Goal: Complete application form: Fill out and submit a form for a specific purpose

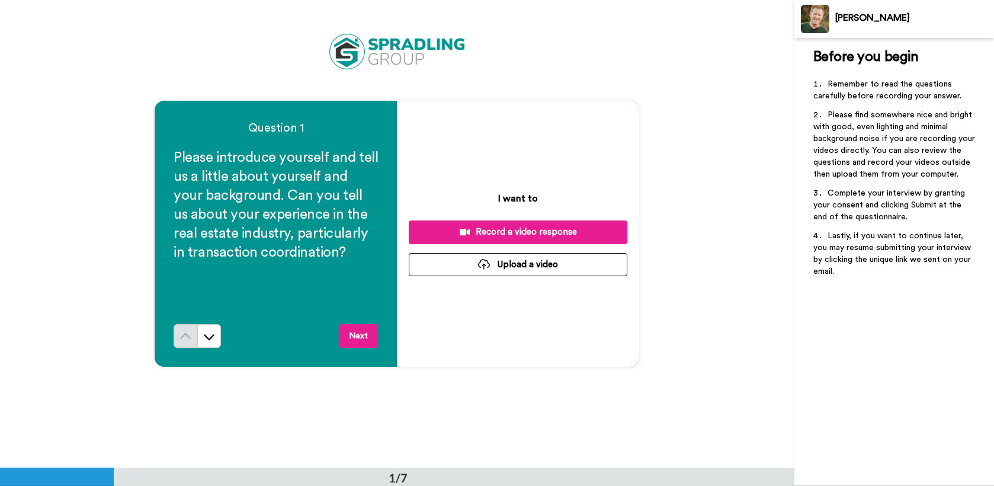
click at [509, 237] on div "Record a video response" at bounding box center [518, 232] width 200 height 12
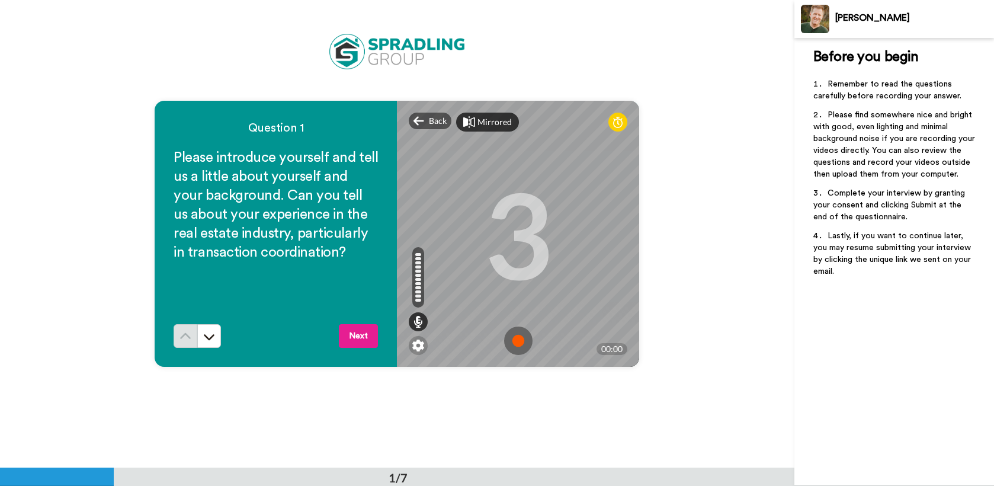
click at [484, 117] on div "Mirrored" at bounding box center [494, 122] width 34 height 12
click at [484, 117] on div "Mirror" at bounding box center [489, 122] width 25 height 12
click at [670, 258] on div "Question 1 Please introduce yourself and tell us a little about yourself and yo…" at bounding box center [397, 233] width 794 height 467
click at [520, 341] on img at bounding box center [518, 340] width 28 height 28
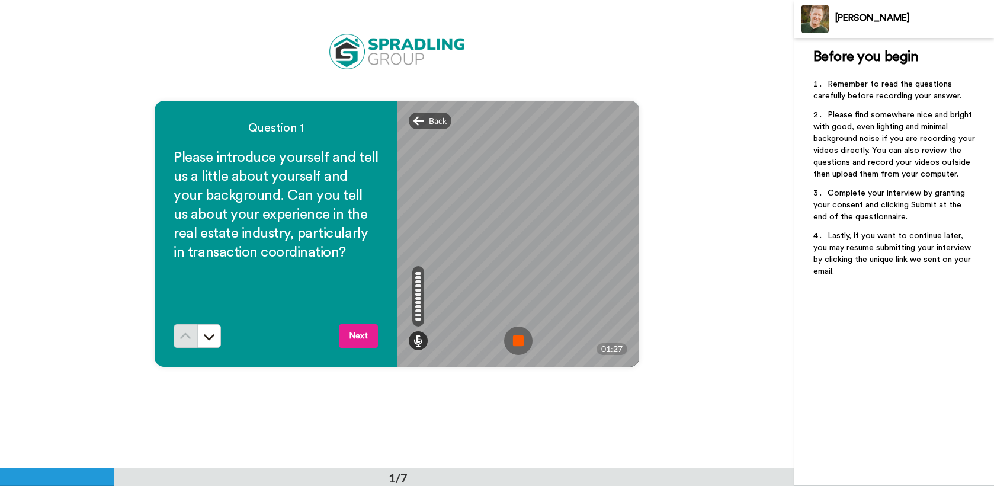
click at [520, 342] on img at bounding box center [518, 340] width 28 height 28
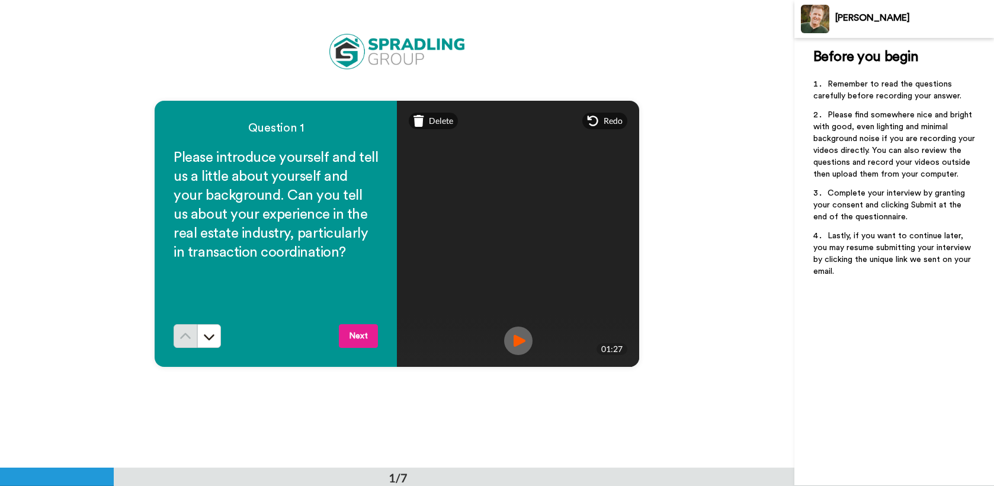
click at [362, 332] on button "Next" at bounding box center [358, 336] width 39 height 24
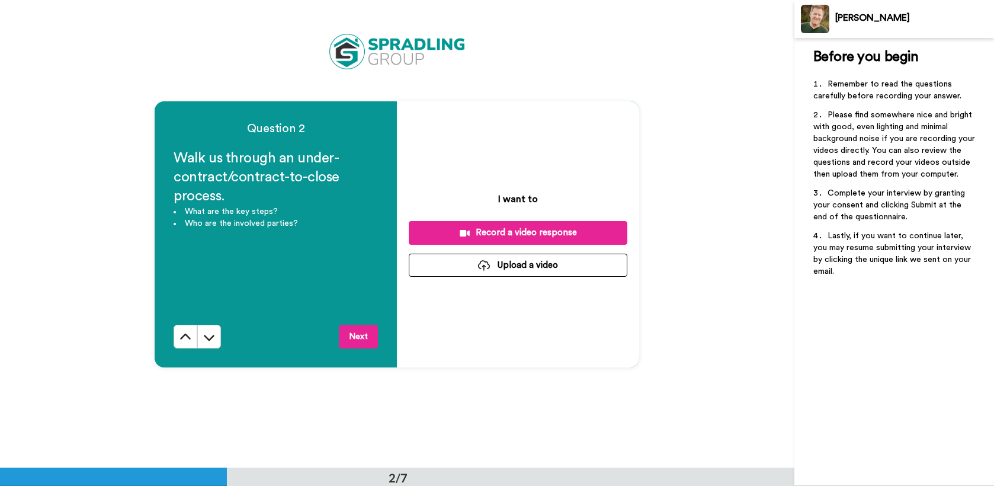
scroll to position [468, 0]
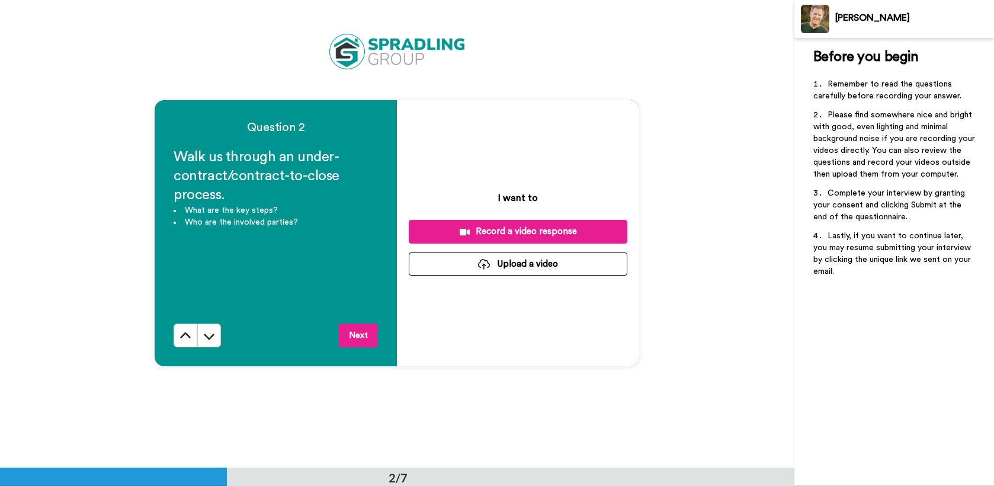
click at [419, 231] on div "Record a video response" at bounding box center [518, 231] width 200 height 12
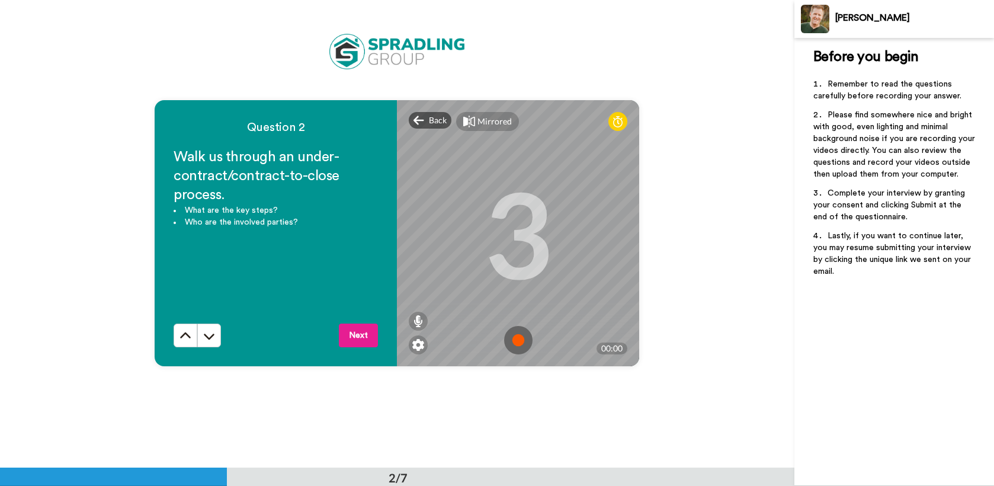
click at [518, 345] on img at bounding box center [518, 340] width 28 height 28
click at [515, 343] on img at bounding box center [518, 340] width 28 height 28
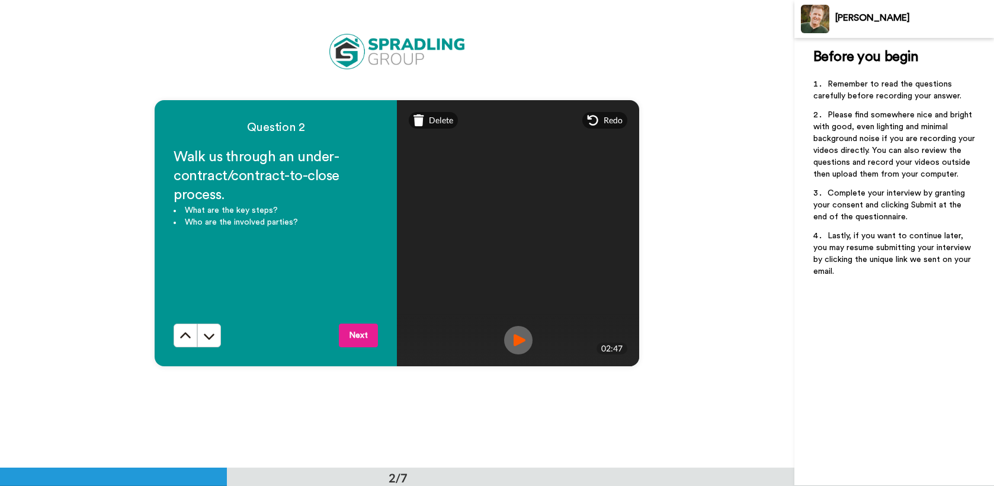
click at [357, 338] on button "Next" at bounding box center [358, 335] width 39 height 24
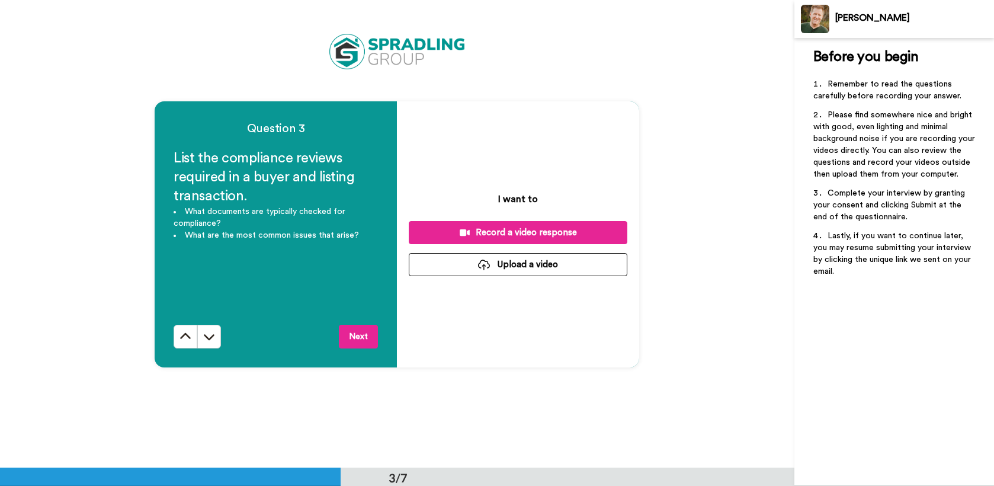
scroll to position [935, 0]
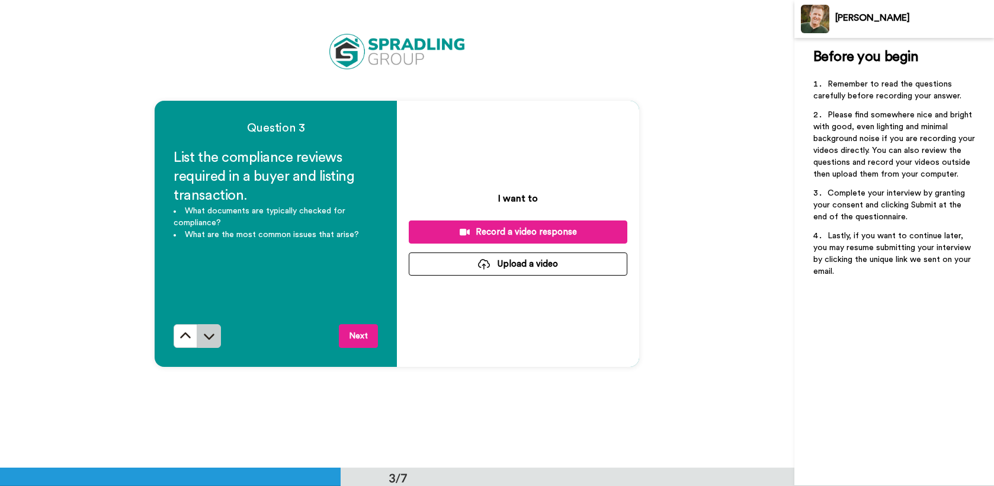
click at [207, 340] on icon at bounding box center [209, 336] width 12 height 12
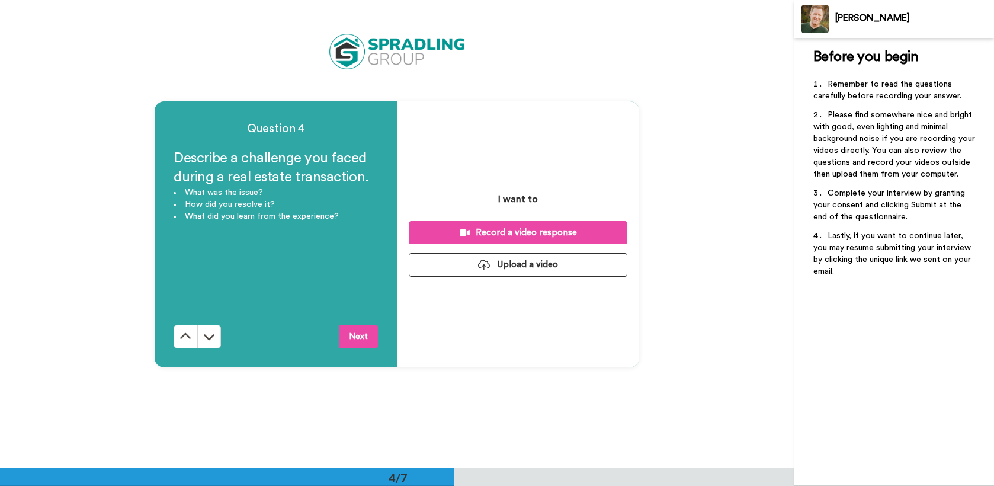
scroll to position [1402, 0]
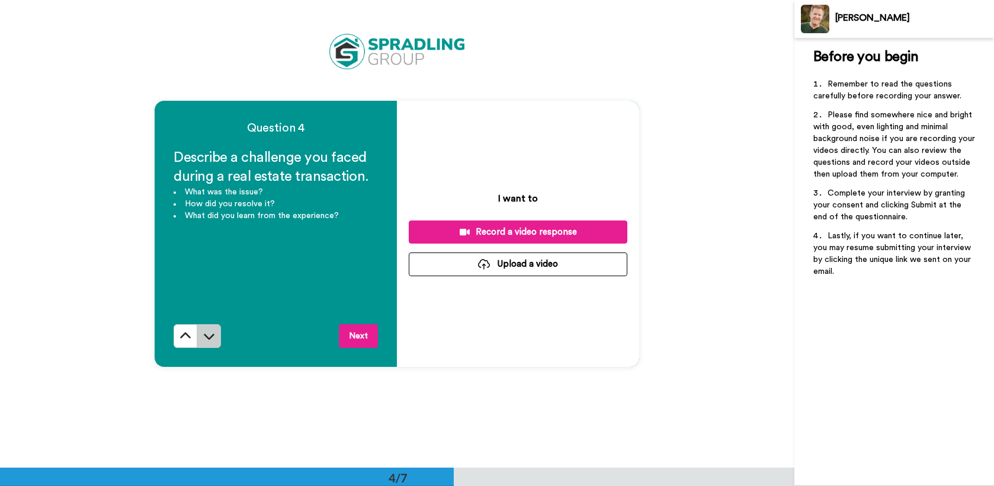
click at [212, 339] on icon at bounding box center [209, 336] width 12 height 12
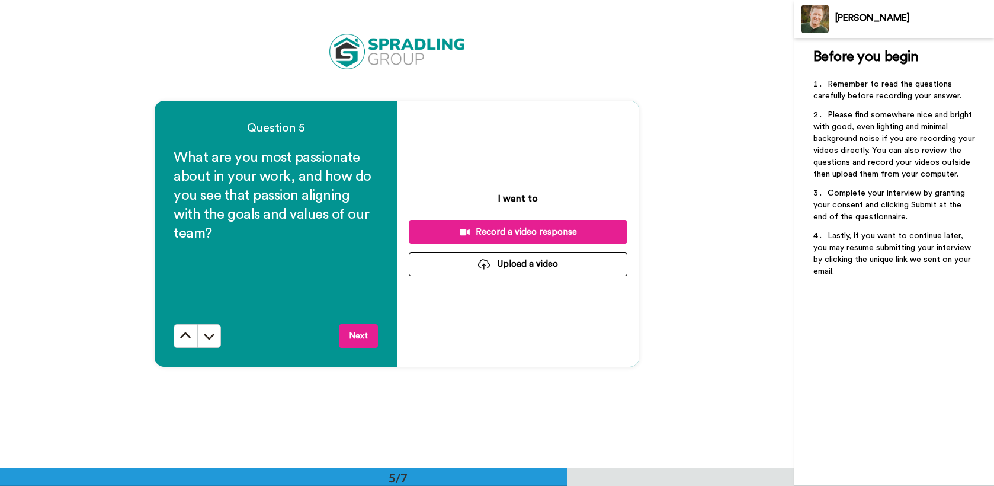
click at [212, 339] on icon at bounding box center [209, 336] width 12 height 12
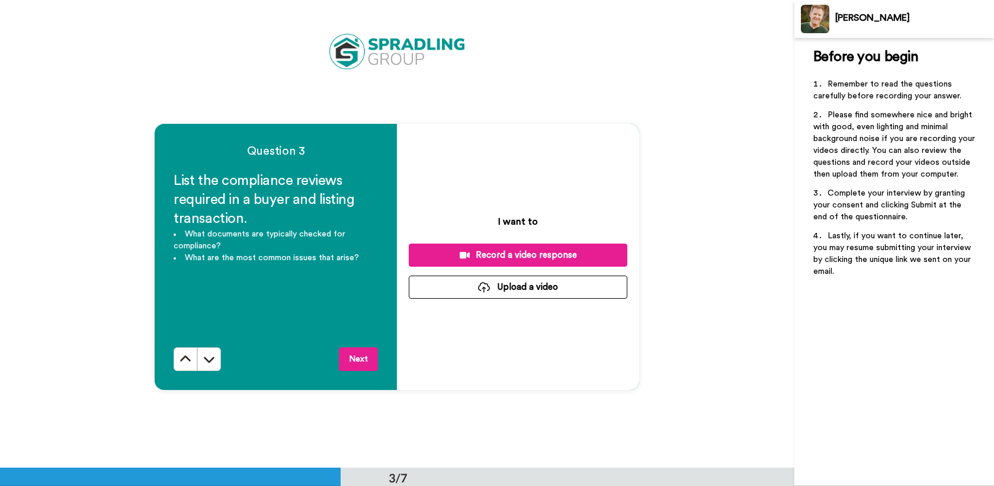
scroll to position [913, 0]
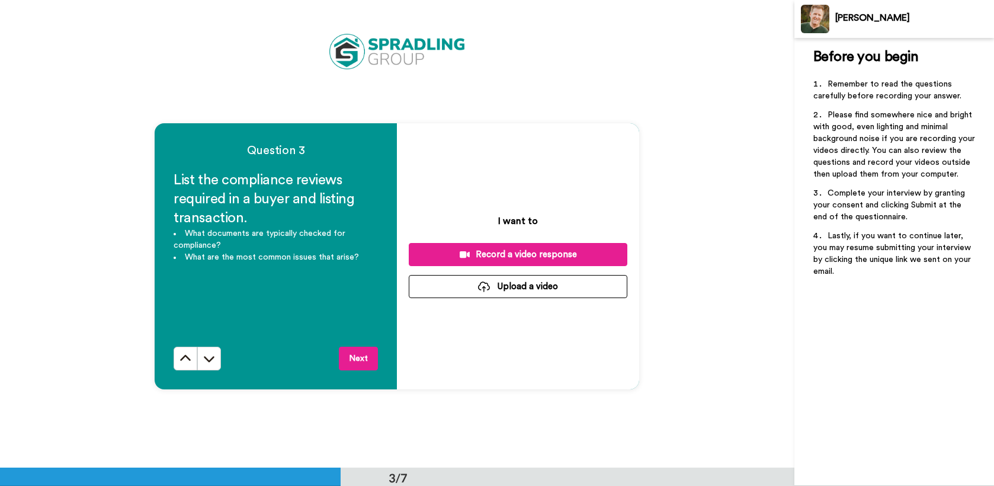
click at [487, 256] on div "Record a video response" at bounding box center [518, 254] width 200 height 12
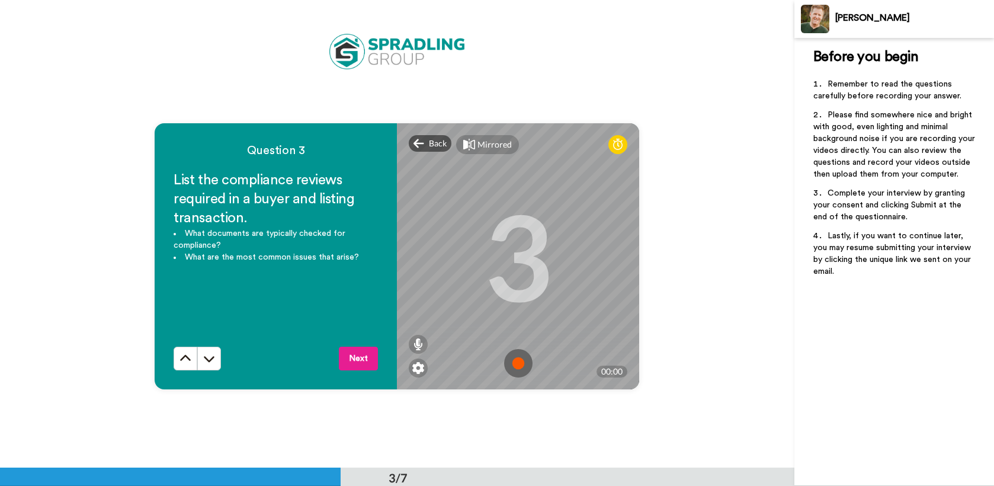
click at [526, 362] on img at bounding box center [518, 363] width 28 height 28
click at [350, 367] on button "Next" at bounding box center [358, 358] width 39 height 24
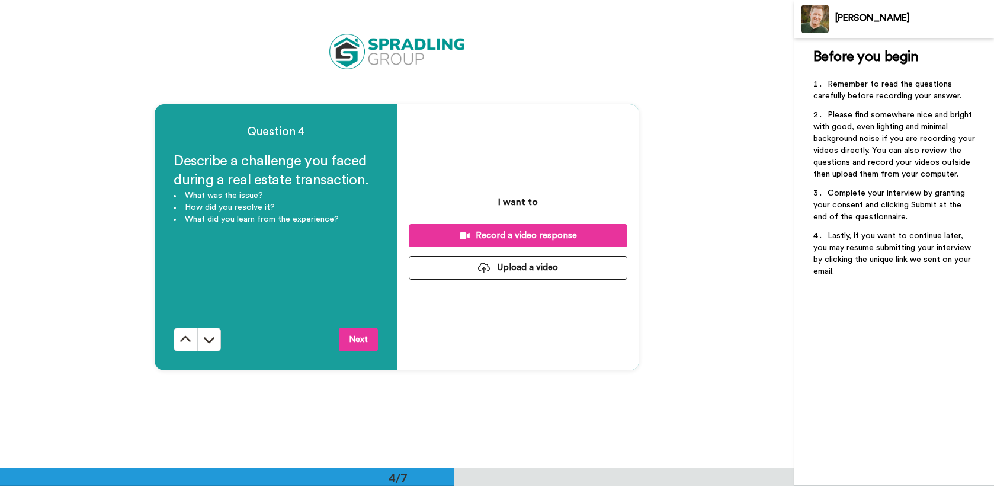
scroll to position [1402, 0]
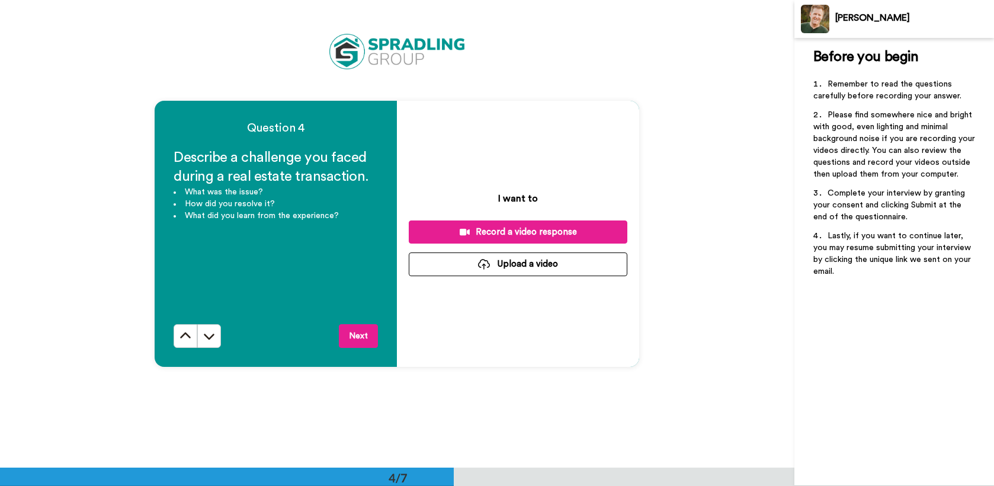
click at [459, 228] on div "Record a video response" at bounding box center [518, 232] width 200 height 12
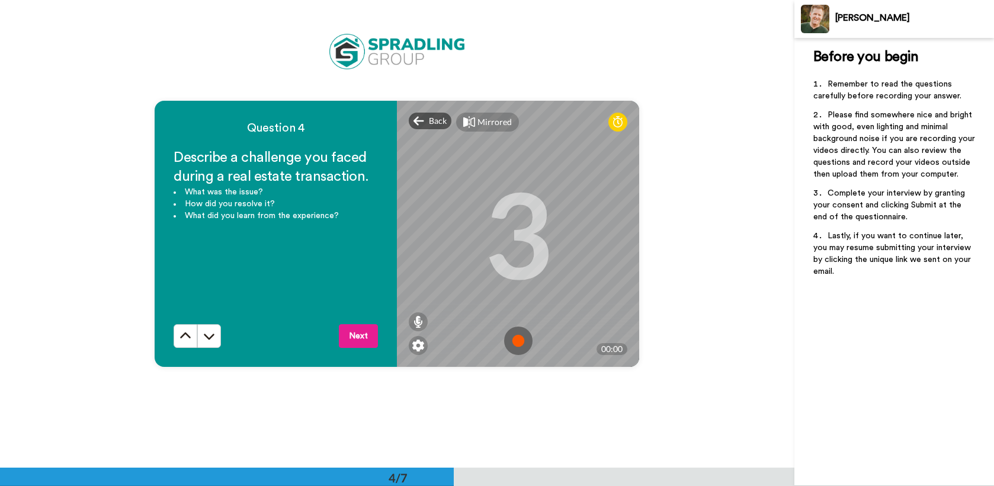
click at [513, 336] on img at bounding box center [518, 340] width 28 height 28
click at [525, 338] on img at bounding box center [518, 340] width 28 height 28
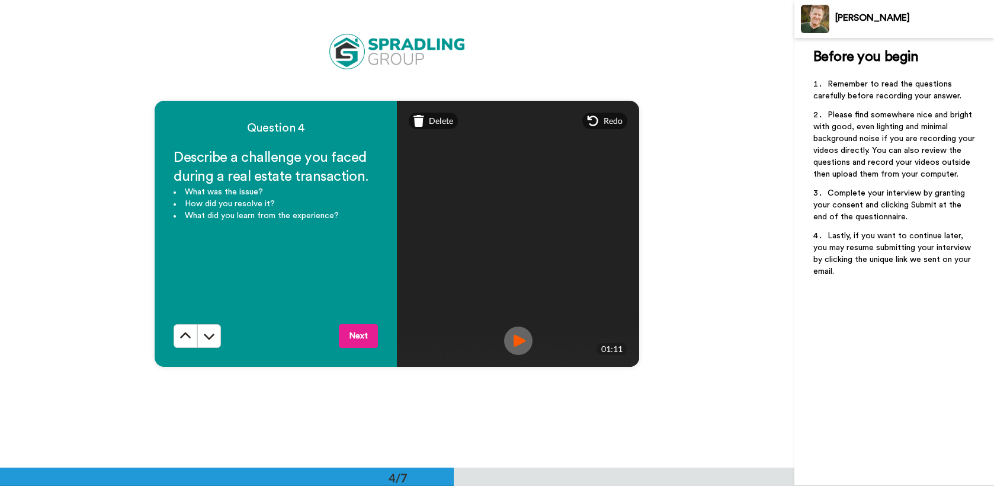
click at [523, 336] on img at bounding box center [518, 340] width 28 height 28
click at [355, 331] on button "Next" at bounding box center [358, 336] width 39 height 24
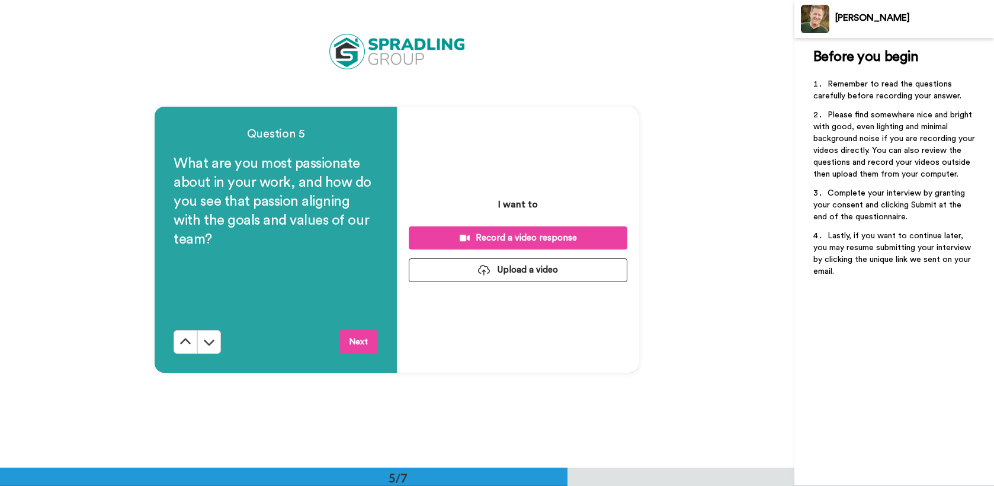
scroll to position [1870, 0]
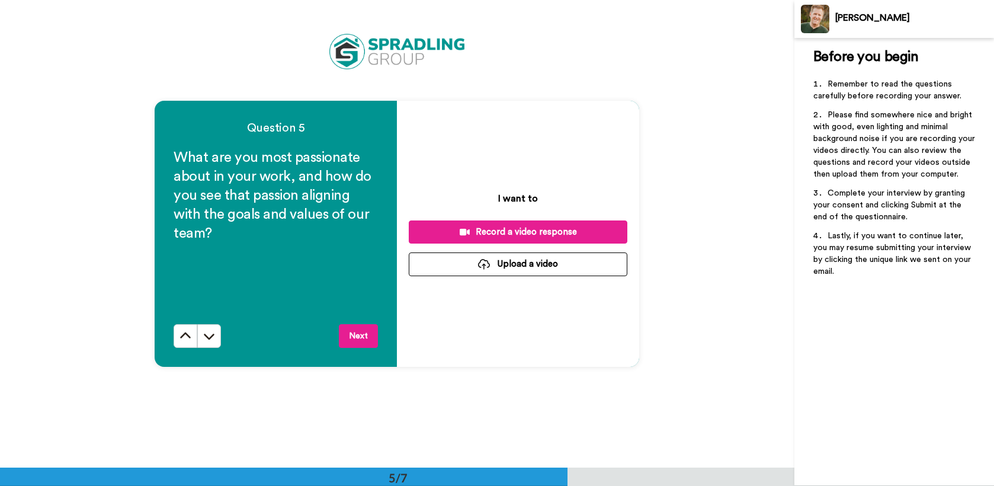
click at [463, 234] on icon at bounding box center [465, 232] width 10 height 7
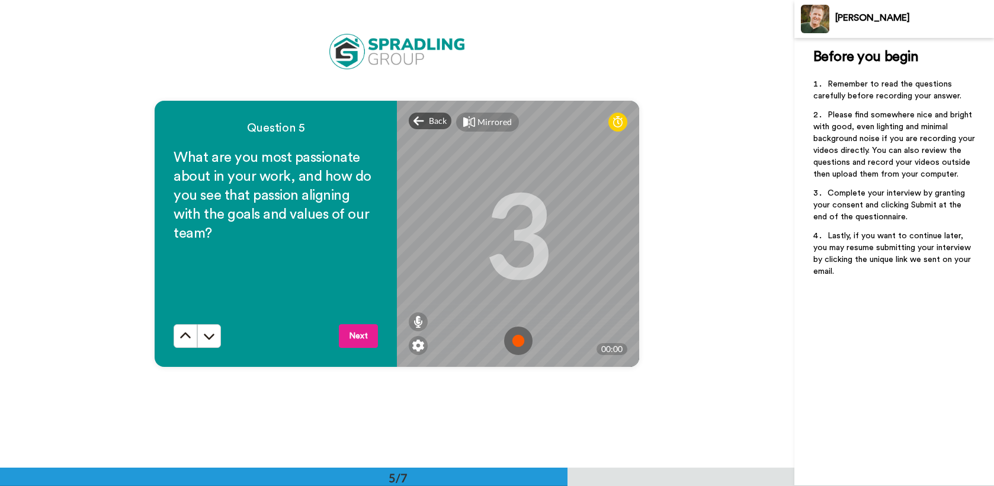
click at [517, 349] on img at bounding box center [518, 340] width 28 height 28
click at [360, 332] on button "Next" at bounding box center [358, 336] width 39 height 24
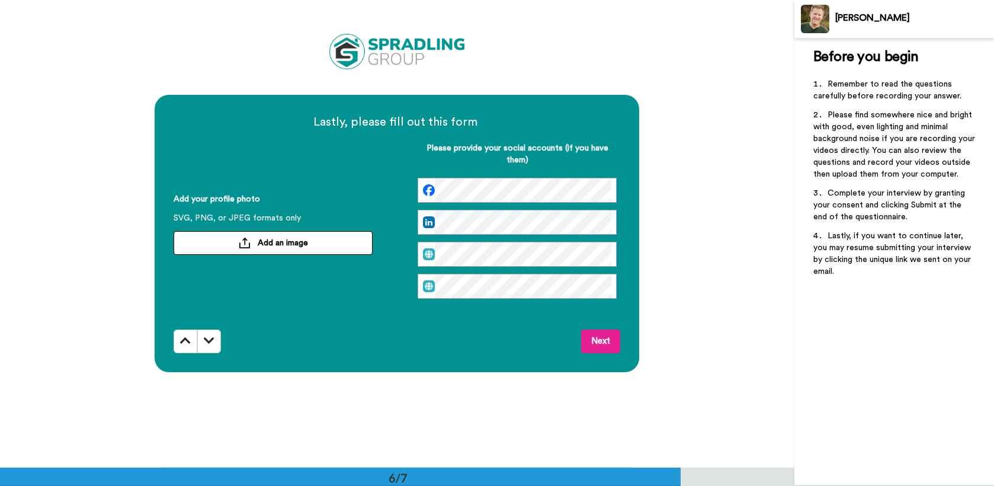
scroll to position [2338, 0]
click at [280, 248] on span "Add an image" at bounding box center [283, 243] width 50 height 12
click at [274, 247] on span "Add an image" at bounding box center [283, 243] width 50 height 12
click at [606, 332] on button "Next" at bounding box center [600, 341] width 39 height 24
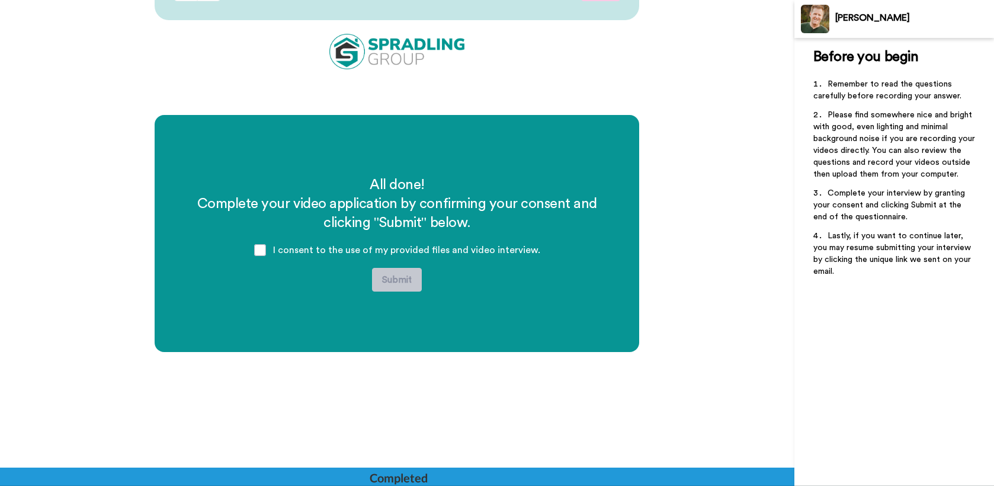
scroll to position [2689, 0]
click at [271, 248] on div "I consent to the use of my provided files and video interview." at bounding box center [397, 250] width 305 height 36
click at [266, 248] on span at bounding box center [260, 250] width 12 height 12
click at [406, 276] on button "Submit" at bounding box center [397, 280] width 50 height 24
